Goal: Task Accomplishment & Management: Manage account settings

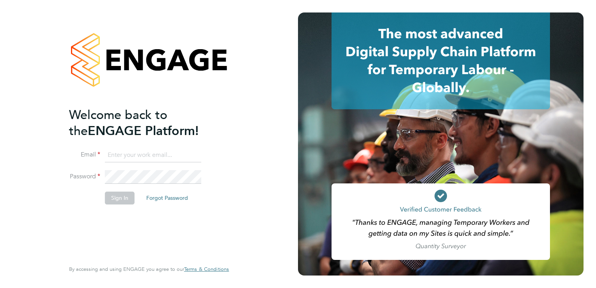
type input "[PERSON_NAME][EMAIL_ADDRESS][DOMAIN_NAME]"
click at [156, 185] on li "Password" at bounding box center [145, 181] width 152 height 22
click at [125, 200] on button "Sign In" at bounding box center [120, 198] width 30 height 12
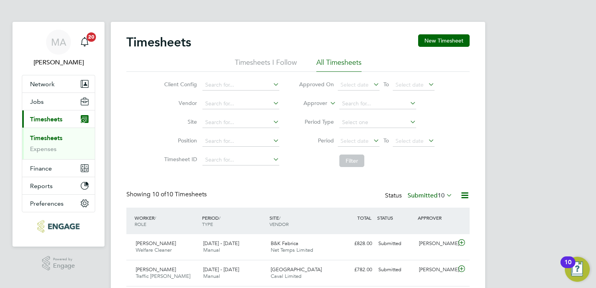
click at [272, 121] on icon at bounding box center [272, 121] width 0 height 11
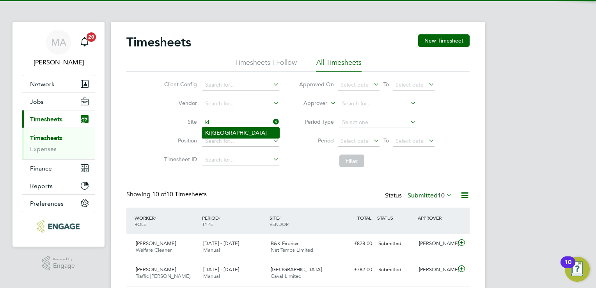
click at [252, 132] on li "Ki rkstall Road" at bounding box center [240, 133] width 77 height 11
type input "[GEOGRAPHIC_DATA]"
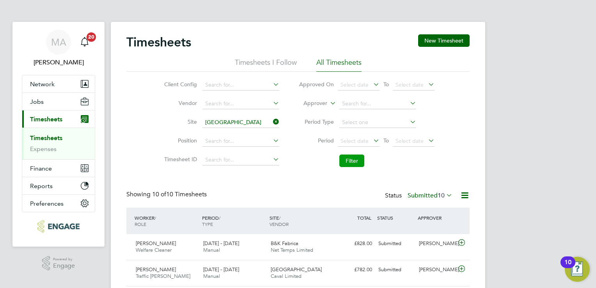
click at [347, 160] on button "Filter" at bounding box center [351, 160] width 25 height 12
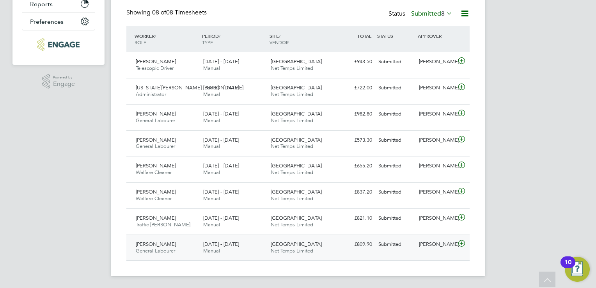
click at [271, 247] on span "Net Temps Limited" at bounding box center [292, 250] width 43 height 7
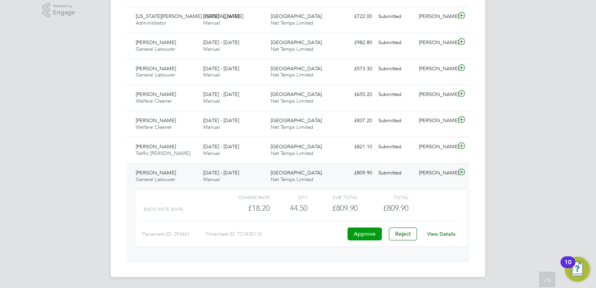
click at [358, 232] on button "Approve" at bounding box center [365, 233] width 34 height 12
click at [243, 146] on div "22 - 28 Sep 2025 Manual" at bounding box center [233, 150] width 67 height 20
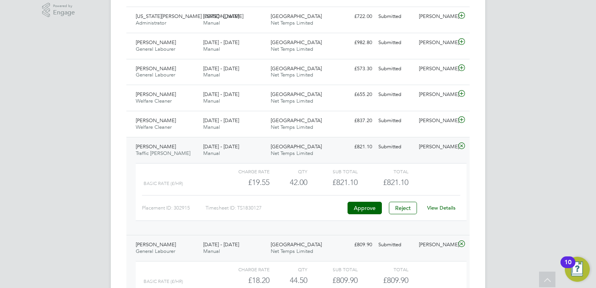
click at [353, 200] on div "Placement ID: 302915 Timesheet ID: TS1830127 Approve Reject View Details" at bounding box center [301, 204] width 318 height 19
click at [357, 210] on button "Approve" at bounding box center [365, 208] width 34 height 12
click at [233, 122] on span "22 - 28 Sep 2025" at bounding box center [221, 120] width 36 height 7
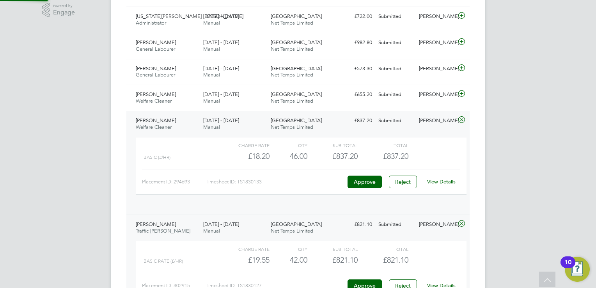
scroll to position [13, 76]
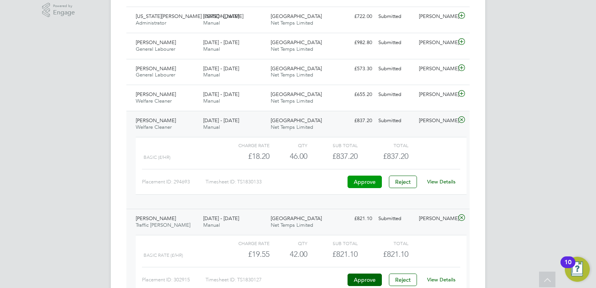
click at [362, 182] on button "Approve" at bounding box center [365, 182] width 34 height 12
click at [296, 100] on span "Net Temps Limited" at bounding box center [292, 101] width 43 height 7
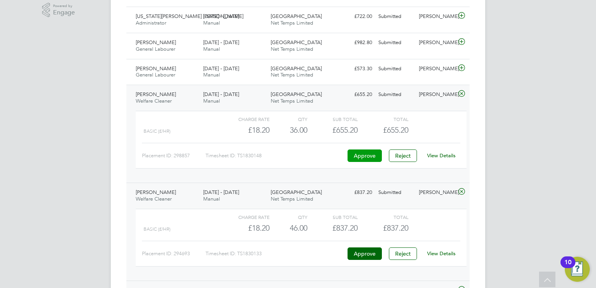
click at [359, 155] on button "Approve" at bounding box center [365, 155] width 34 height 12
click at [272, 70] on span "[GEOGRAPHIC_DATA]" at bounding box center [296, 68] width 51 height 7
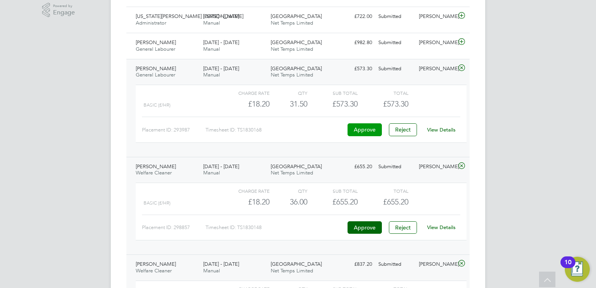
click at [358, 128] on button "Approve" at bounding box center [365, 129] width 34 height 12
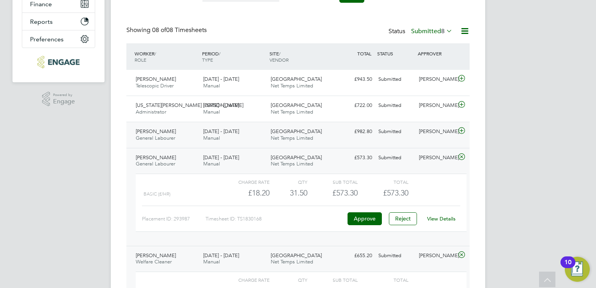
click at [285, 141] on div "Kirkstall Road Net Temps Limited" at bounding box center [301, 135] width 67 height 20
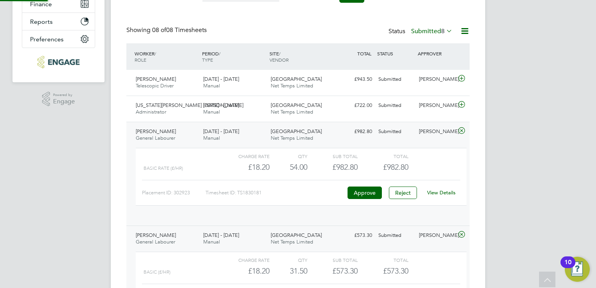
scroll to position [13, 76]
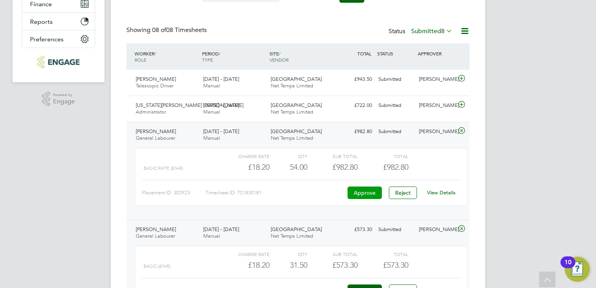
click at [364, 196] on button "Approve" at bounding box center [365, 192] width 34 height 12
click at [268, 104] on div "Kirkstall Road Net Temps Limited" at bounding box center [301, 109] width 67 height 20
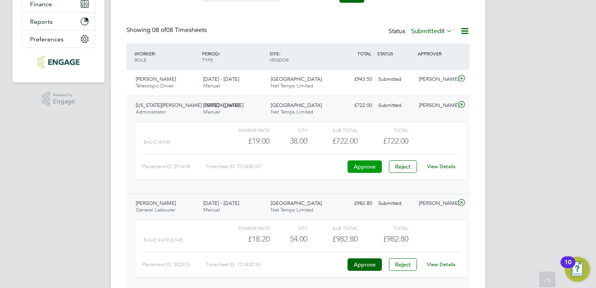
click at [367, 167] on button "Approve" at bounding box center [365, 166] width 34 height 12
click at [245, 84] on div "22 - 28 Sep 2025 Manual" at bounding box center [233, 83] width 67 height 20
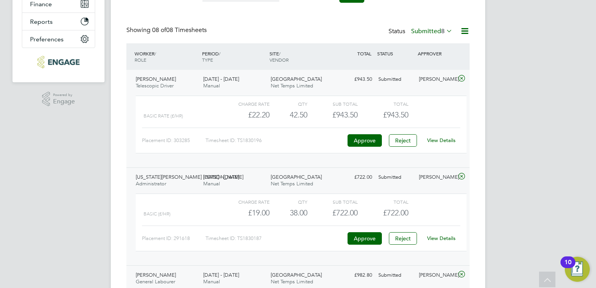
click at [369, 132] on div "Placement ID: 303285 Timesheet ID: TS1830196 Approve Reject View Details" at bounding box center [301, 137] width 318 height 19
click at [369, 134] on button "Approve" at bounding box center [365, 140] width 34 height 12
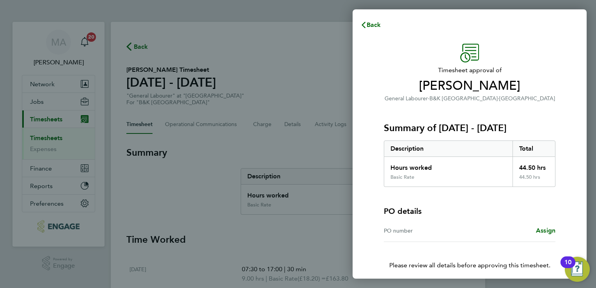
scroll to position [31, 0]
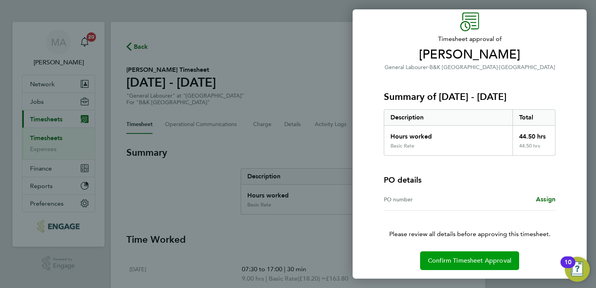
click at [488, 254] on button "Confirm Timesheet Approval" at bounding box center [469, 260] width 99 height 19
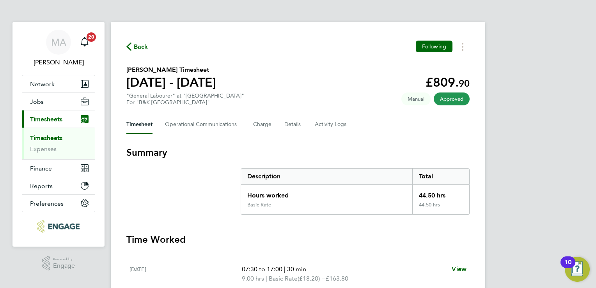
click at [140, 48] on span "Back" at bounding box center [141, 46] width 14 height 9
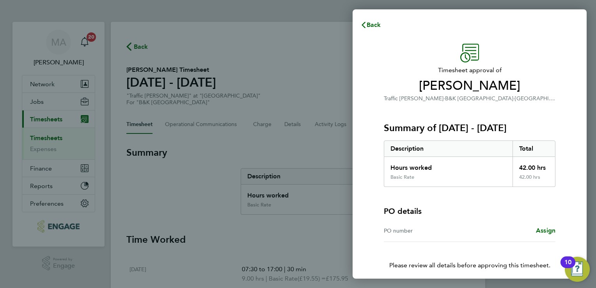
scroll to position [31, 0]
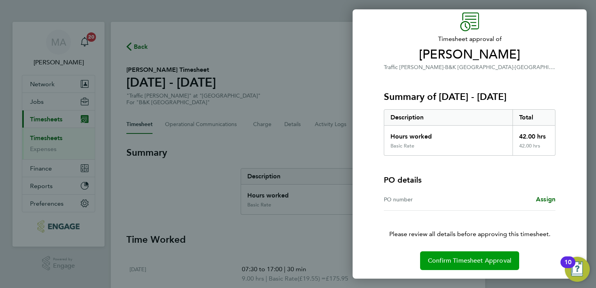
click at [465, 257] on span "Confirm Timesheet Approval" at bounding box center [469, 261] width 83 height 8
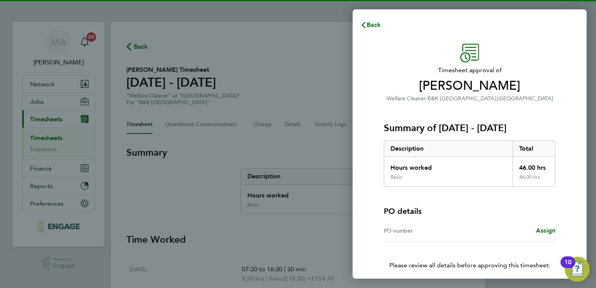
scroll to position [31, 0]
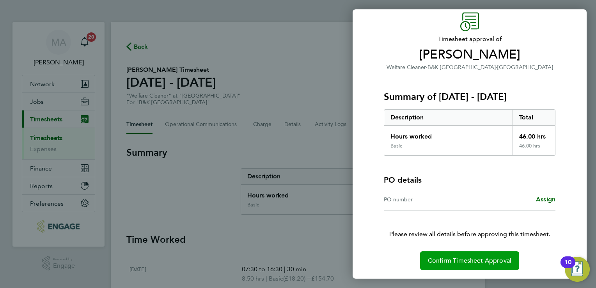
click at [476, 262] on span "Confirm Timesheet Approval" at bounding box center [469, 261] width 83 height 8
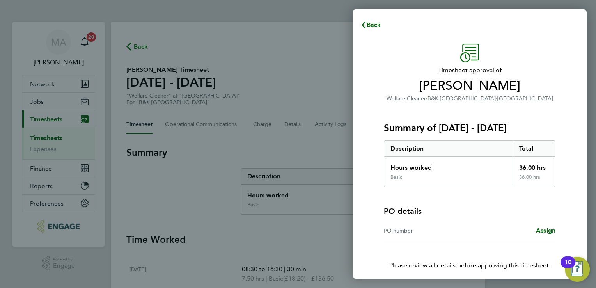
scroll to position [31, 0]
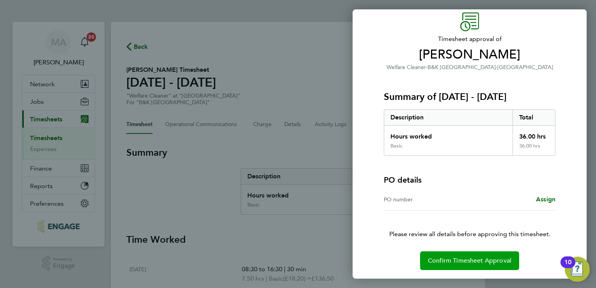
click at [462, 267] on button "Confirm Timesheet Approval" at bounding box center [469, 260] width 99 height 19
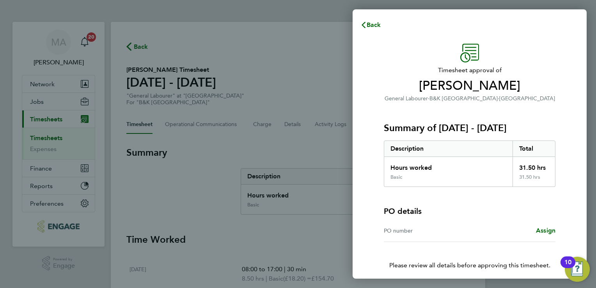
scroll to position [31, 0]
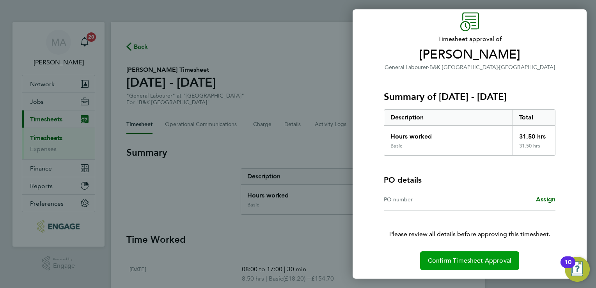
click at [459, 262] on span "Confirm Timesheet Approval" at bounding box center [469, 261] width 83 height 8
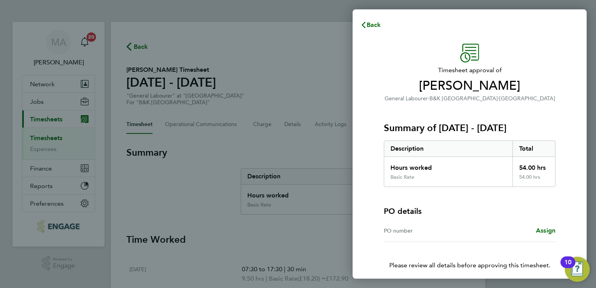
scroll to position [31, 0]
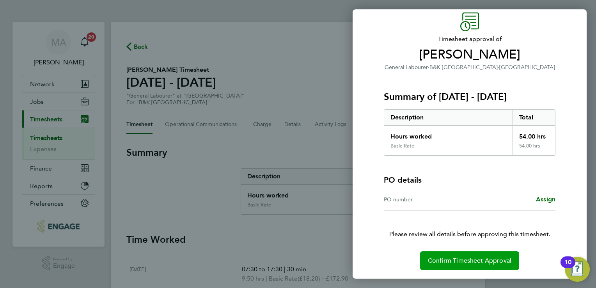
click at [459, 259] on span "Confirm Timesheet Approval" at bounding box center [469, 261] width 83 height 8
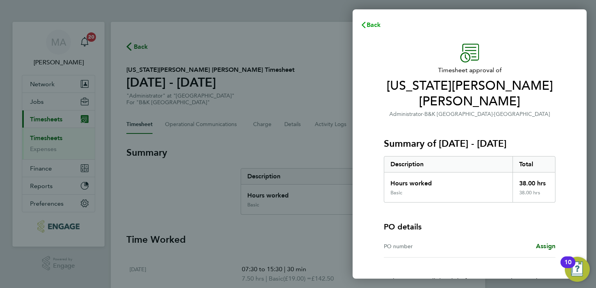
click at [368, 21] on span "Back" at bounding box center [374, 24] width 14 height 7
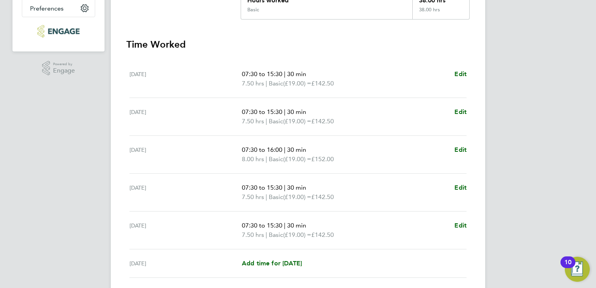
scroll to position [281, 0]
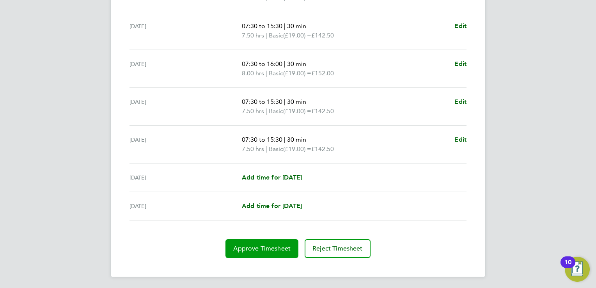
click at [264, 245] on span "Approve Timesheet" at bounding box center [261, 249] width 57 height 8
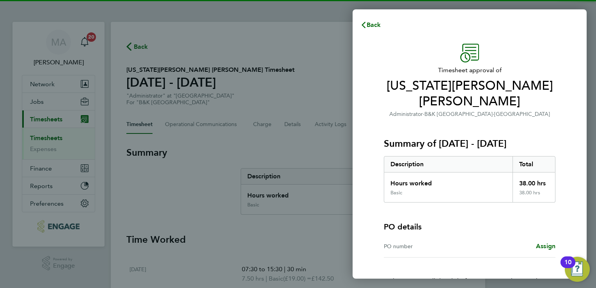
scroll to position [31, 0]
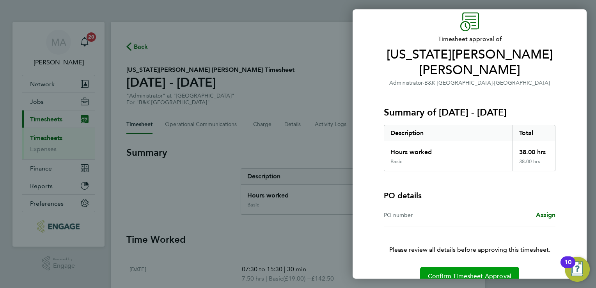
click at [473, 272] on span "Confirm Timesheet Approval" at bounding box center [469, 276] width 83 height 8
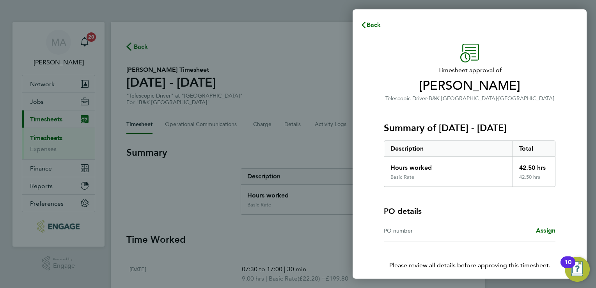
scroll to position [31, 0]
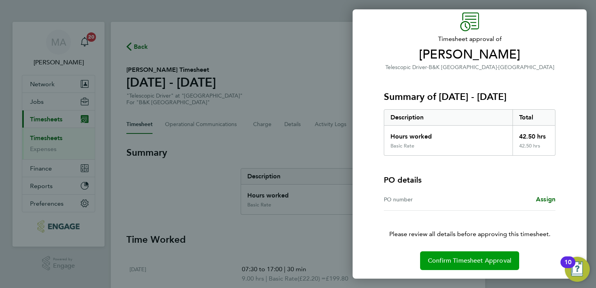
click at [443, 264] on button "Confirm Timesheet Approval" at bounding box center [469, 260] width 99 height 19
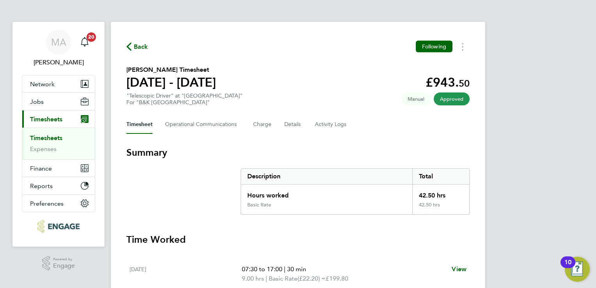
click at [135, 44] on span "Back" at bounding box center [141, 46] width 14 height 9
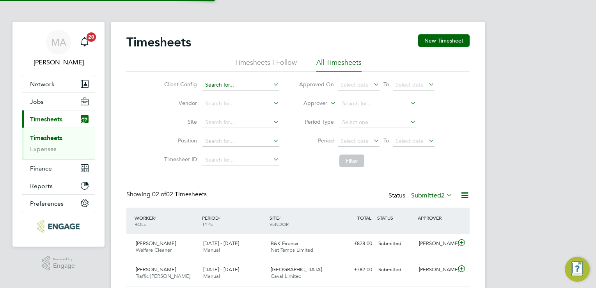
scroll to position [20, 68]
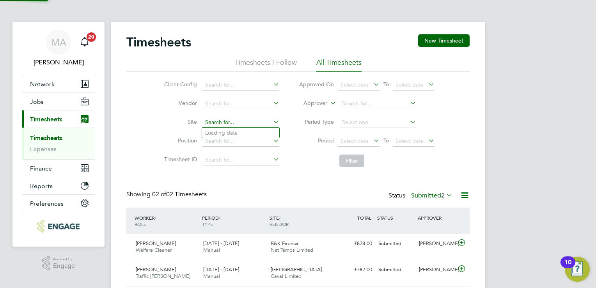
click at [249, 120] on input at bounding box center [240, 122] width 77 height 11
click at [245, 133] on li "[GEOGRAPHIC_DATA]" at bounding box center [240, 133] width 77 height 11
type input "[GEOGRAPHIC_DATA]"
click at [343, 162] on button "Filter" at bounding box center [351, 160] width 25 height 12
